Goal: Information Seeking & Learning: Learn about a topic

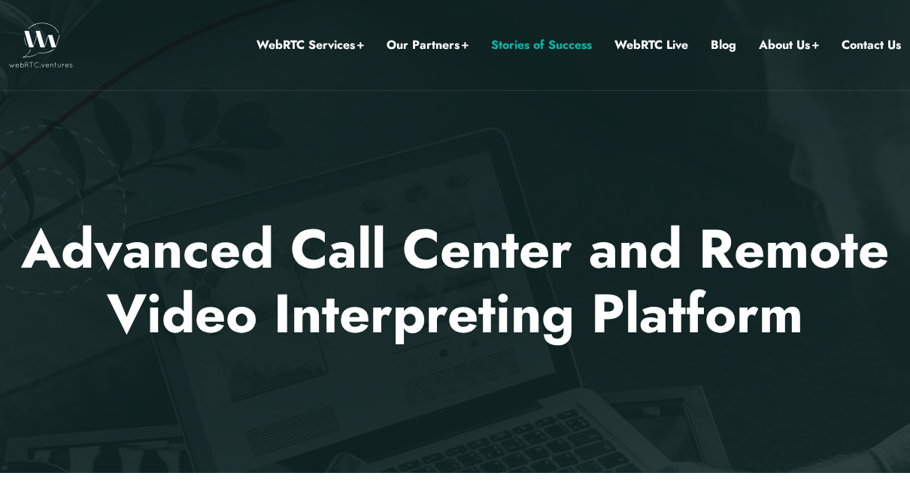
click at [515, 53] on link "Stories of Success" at bounding box center [541, 45] width 101 height 20
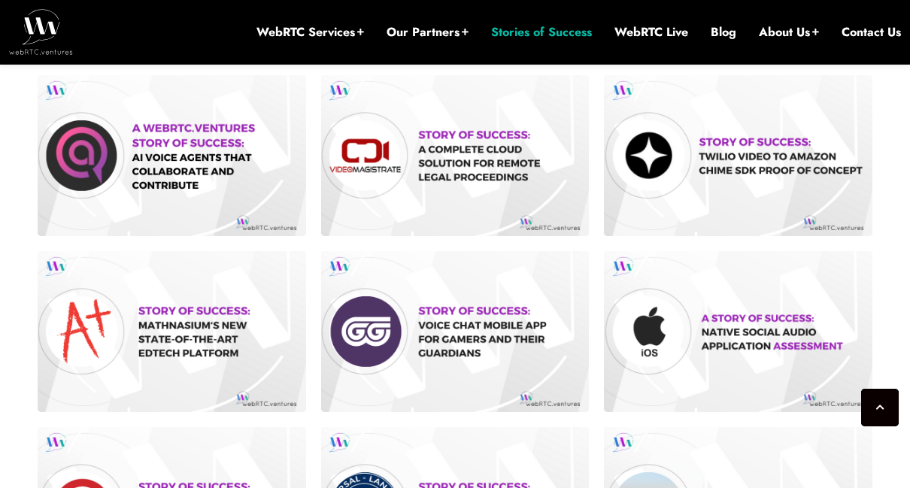
scroll to position [391, 0]
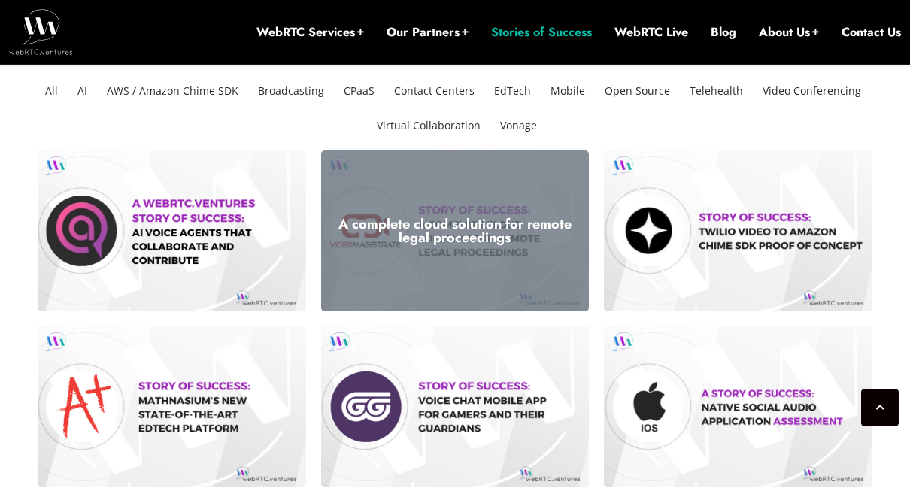
click at [445, 267] on div "A complete cloud solution for remote legal proceedings" at bounding box center [455, 230] width 269 height 161
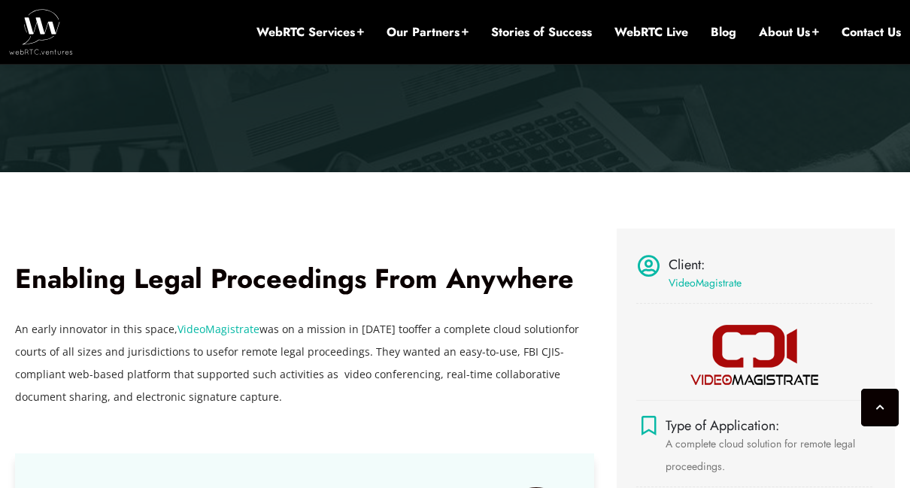
scroll to position [617, 0]
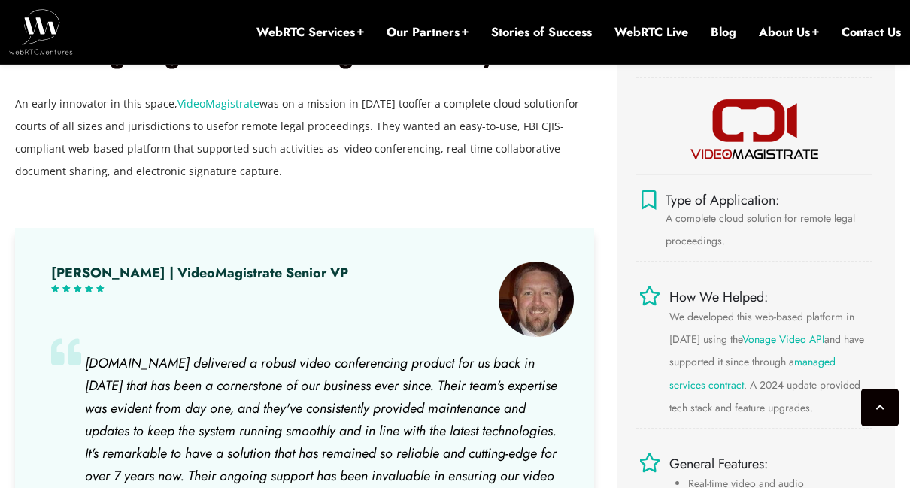
click at [241, 307] on div "[PERSON_NAME] | VideoMagistrate Senior VP" at bounding box center [199, 299] width 297 height 75
click at [242, 384] on span "[DOMAIN_NAME] delivered a robust video conferencing product for us back in [DAT…" at bounding box center [321, 431] width 472 height 155
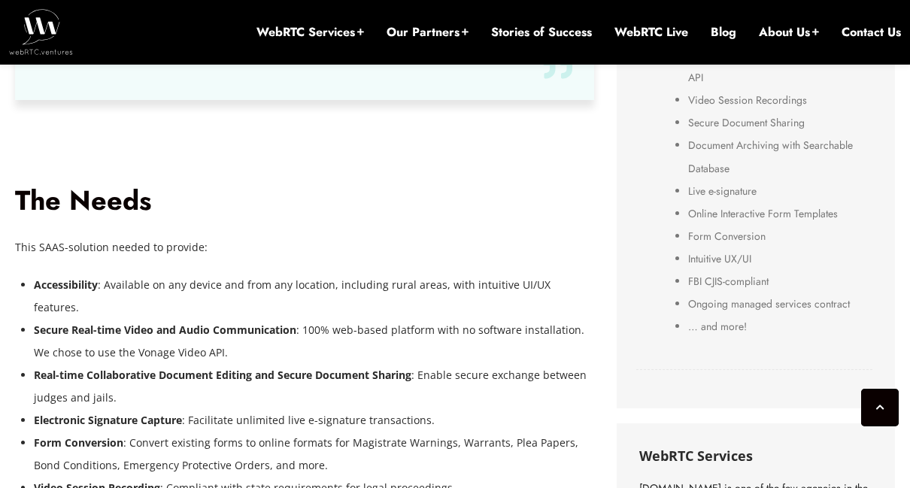
scroll to position [1144, 0]
